Goal: Use online tool/utility: Utilize a website feature to perform a specific function

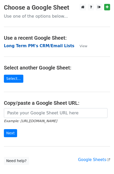
click at [37, 46] on strong "Long Term PM's CRM/Email Lists" at bounding box center [39, 46] width 71 height 5
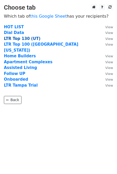
click at [22, 39] on strong "LTR Top 130 (UT)" at bounding box center [22, 38] width 37 height 5
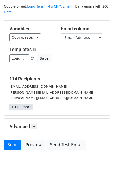
scroll to position [21, 0]
